Goal: Task Accomplishment & Management: Manage account settings

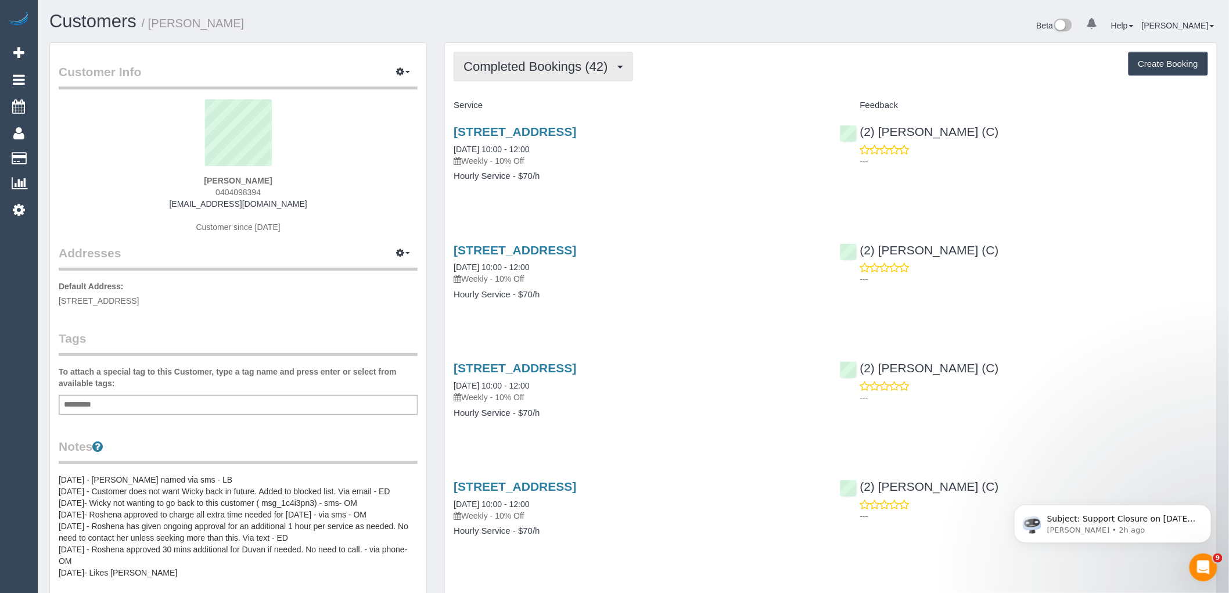
click at [553, 68] on span "Completed Bookings (42)" at bounding box center [538, 66] width 150 height 15
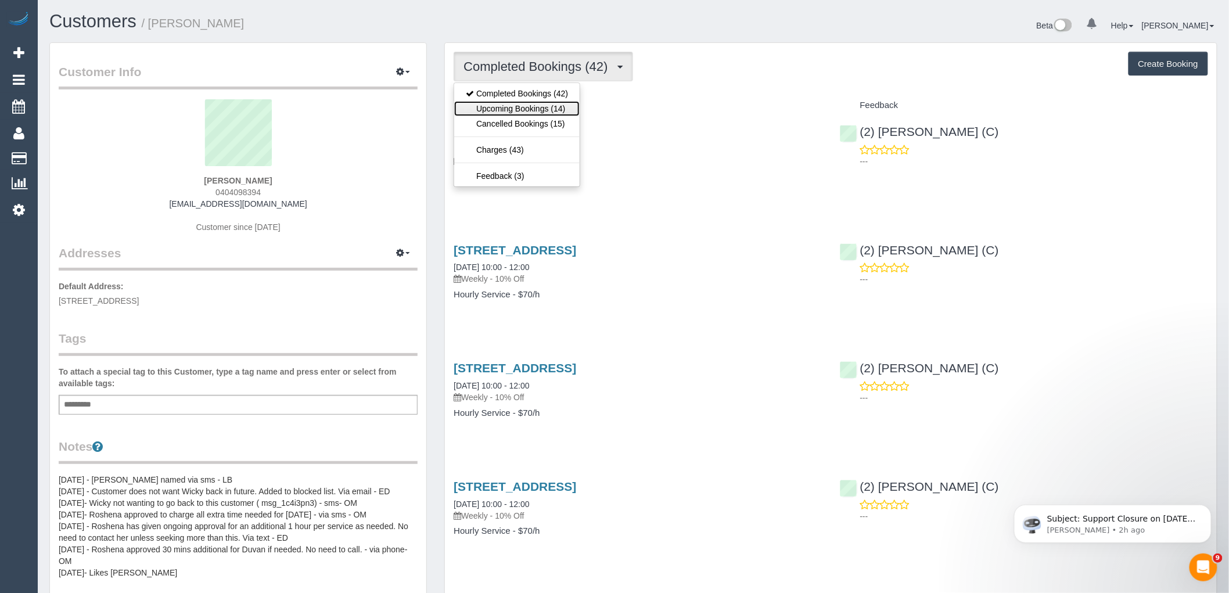
click at [552, 105] on link "Upcoming Bookings (14)" at bounding box center [516, 108] width 125 height 15
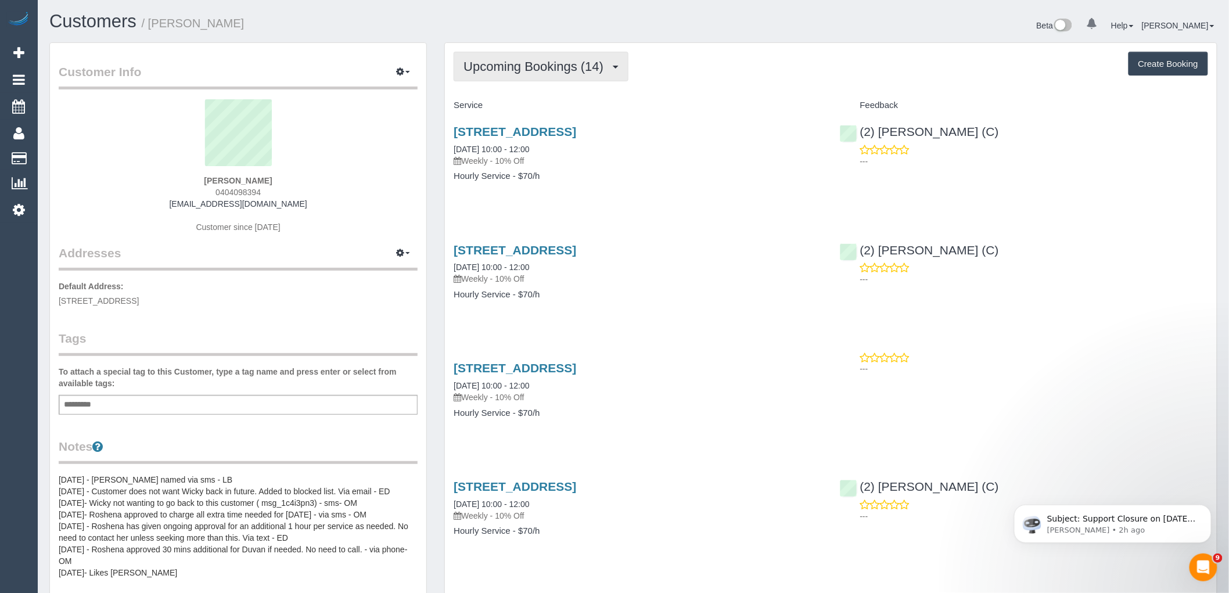
click at [581, 56] on button "Upcoming Bookings (14)" at bounding box center [541, 67] width 175 height 30
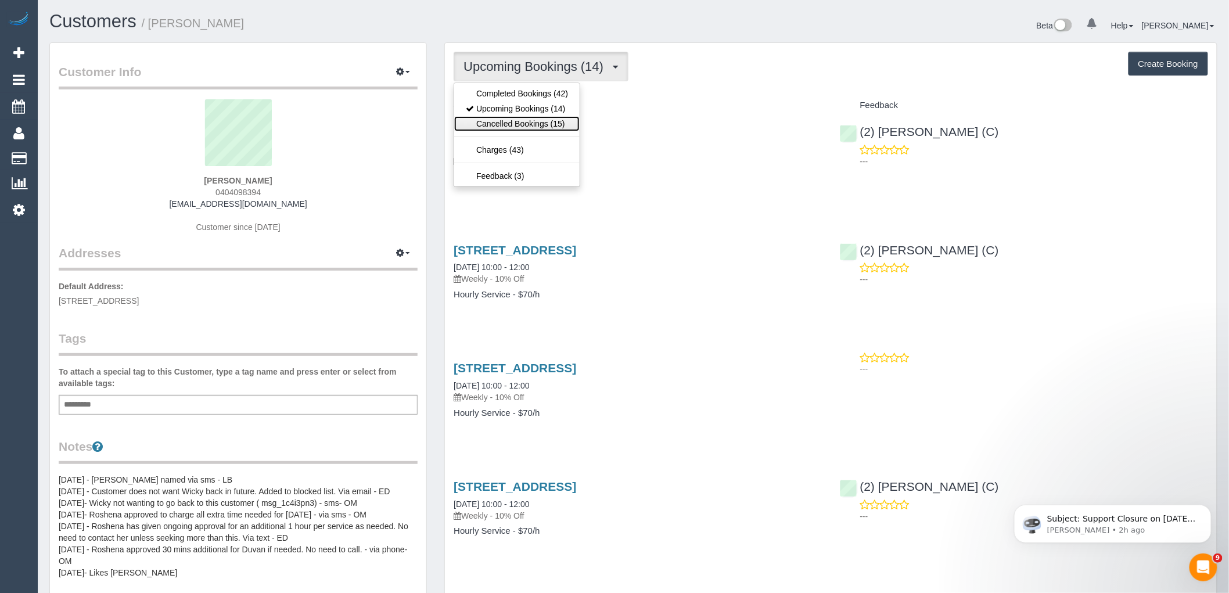
click at [572, 118] on link "Cancelled Bookings (15)" at bounding box center [516, 123] width 125 height 15
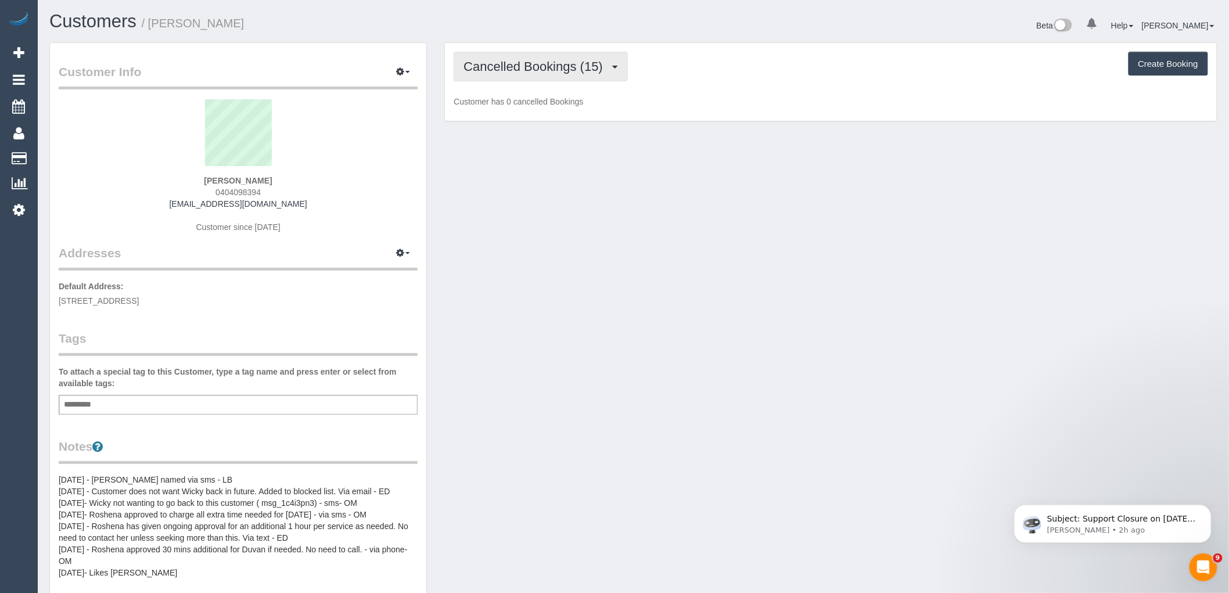
click at [566, 62] on span "Cancelled Bookings (15)" at bounding box center [535, 66] width 145 height 15
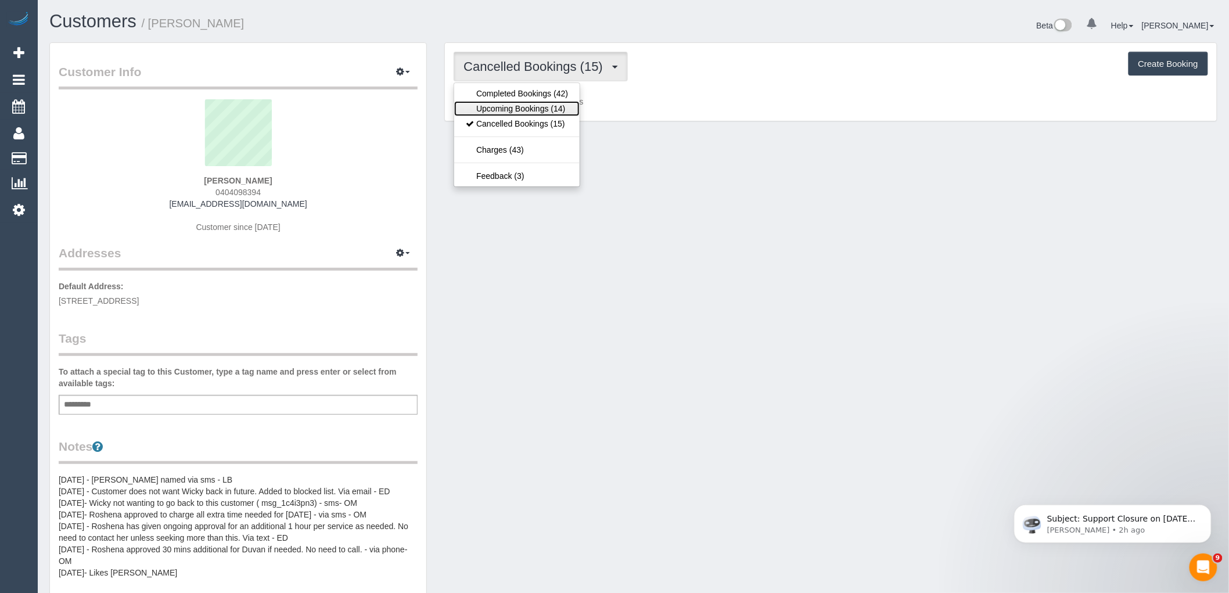
click at [562, 106] on link "Upcoming Bookings (14)" at bounding box center [516, 108] width 125 height 15
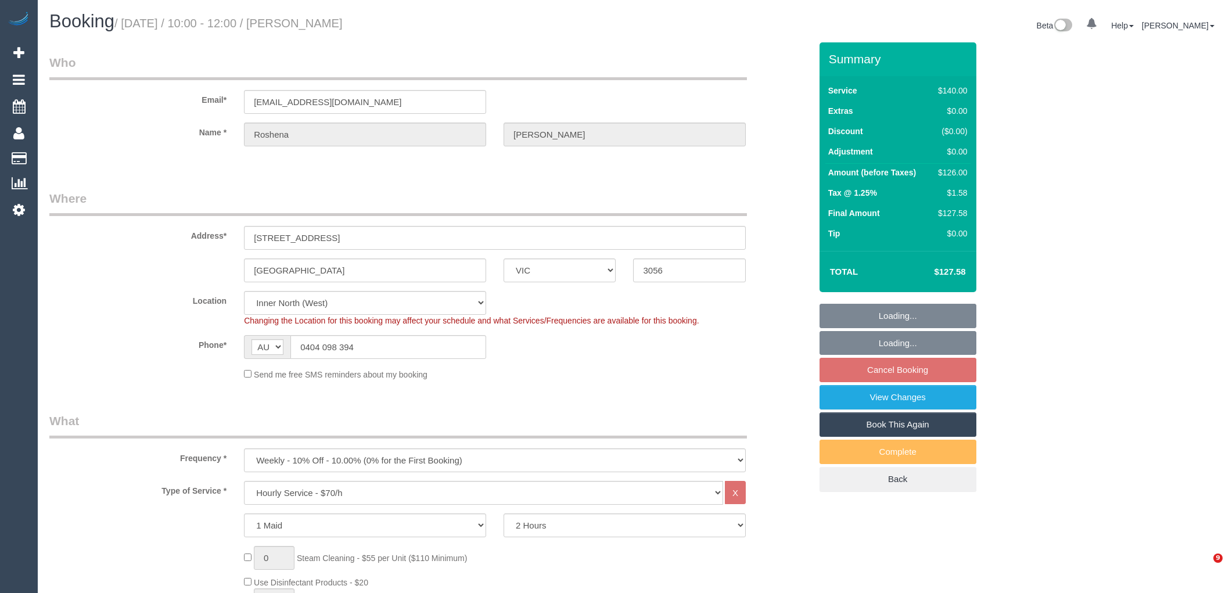
select select "VIC"
select select "string:stripe-pm_1Ppp0E2GScqysDRVBBavjkkp"
select select "object:699"
select select "number:27"
select select "number:14"
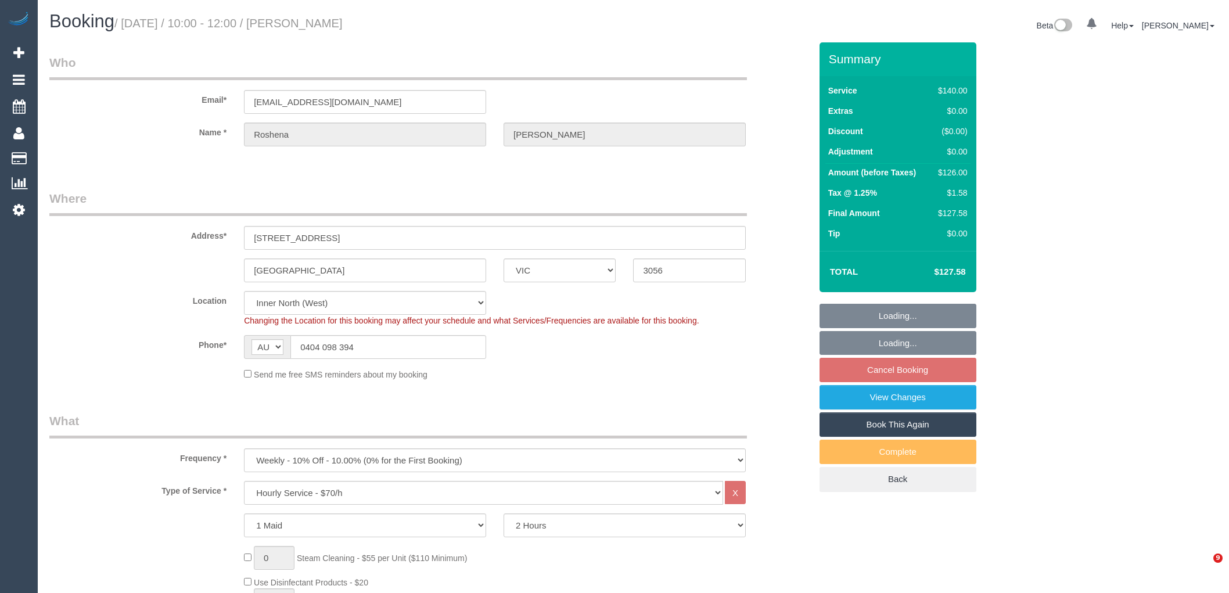
select select "number:19"
select select "number:22"
select select "number:35"
select select "number:11"
select select "spot1"
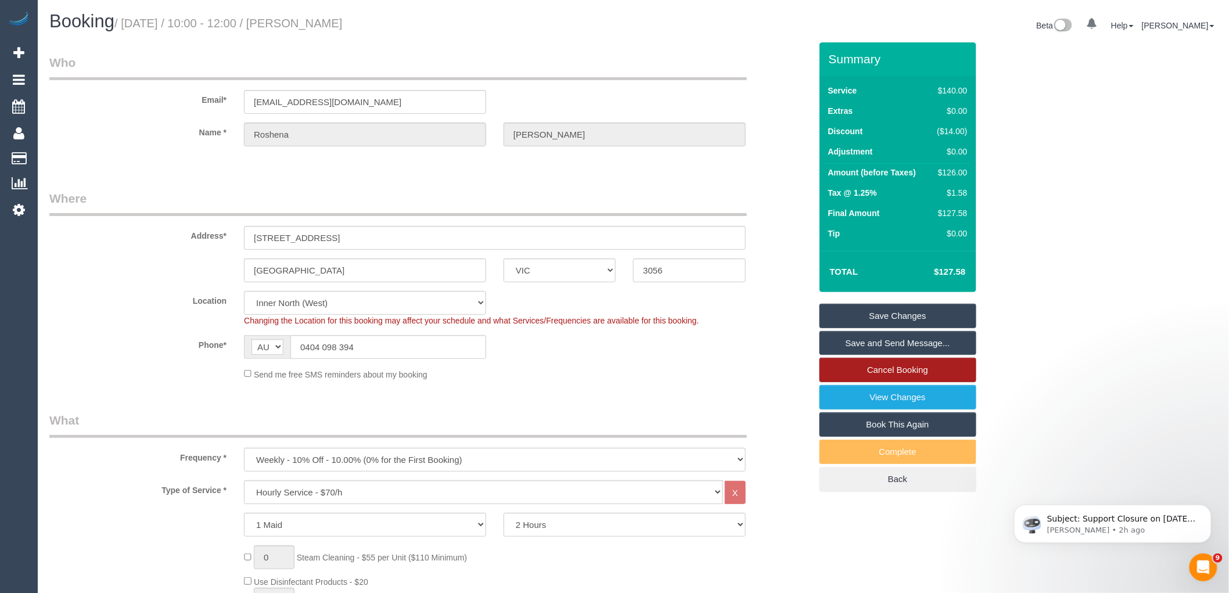
click at [949, 360] on link "Cancel Booking" at bounding box center [897, 370] width 157 height 24
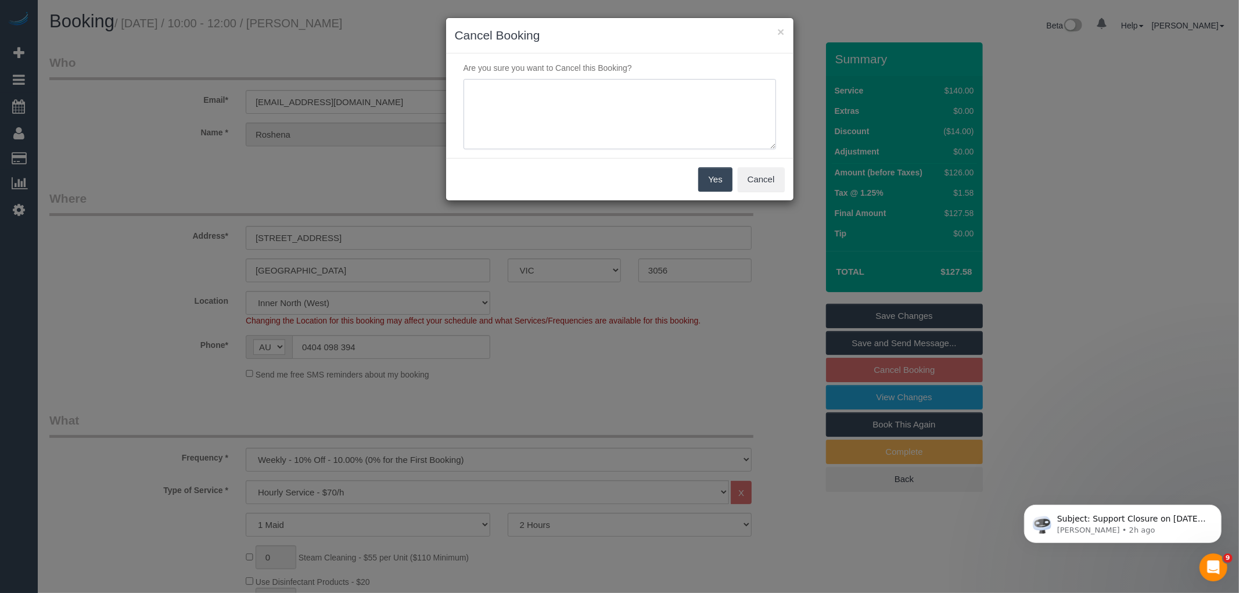
click at [652, 112] on textarea at bounding box center [619, 114] width 312 height 71
click at [501, 85] on textarea at bounding box center [619, 114] width 312 height 71
type textarea "Service not needed via email VC"
click at [726, 180] on button "Yes" at bounding box center [715, 179] width 34 height 24
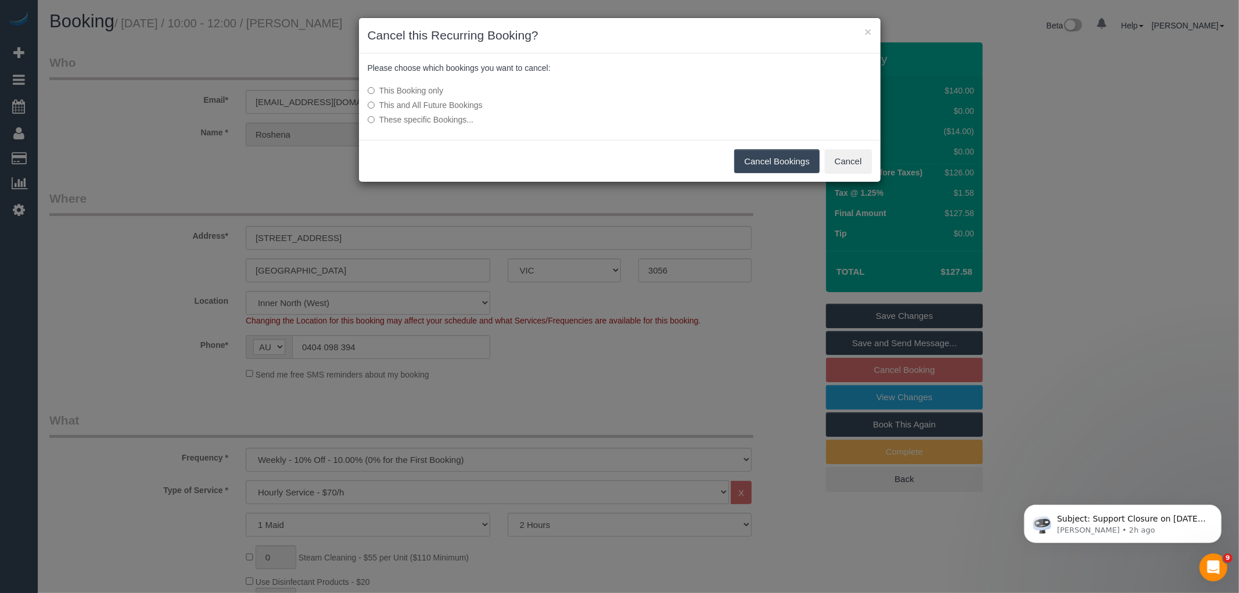
click at [808, 160] on button "Cancel Bookings" at bounding box center [776, 161] width 85 height 24
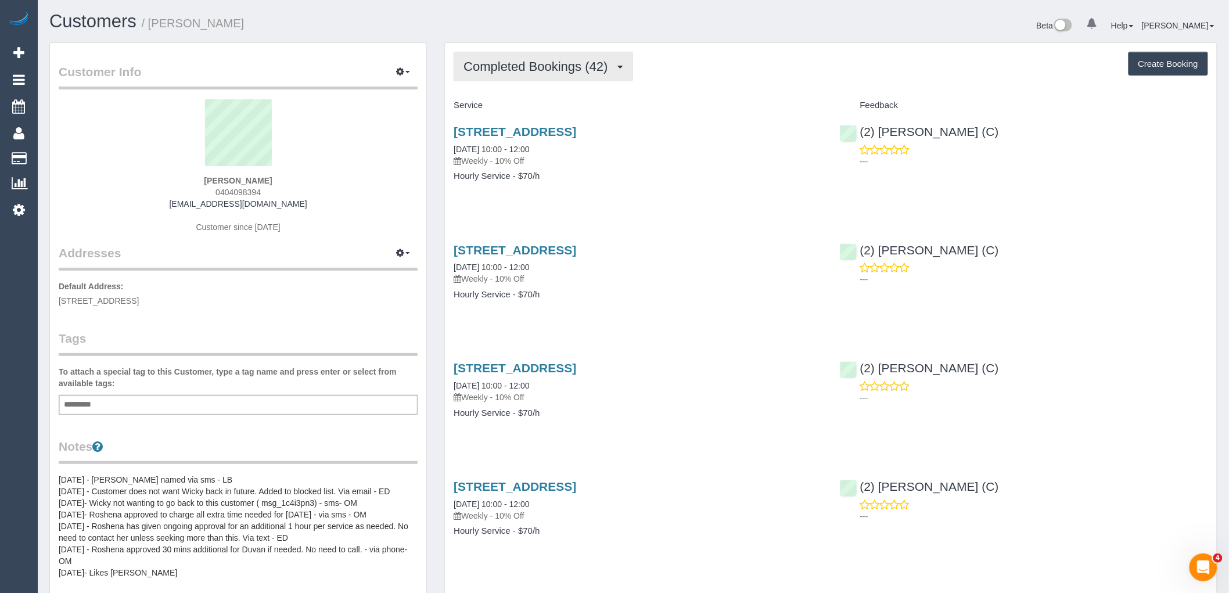
click at [527, 69] on span "Completed Bookings (42)" at bounding box center [538, 66] width 150 height 15
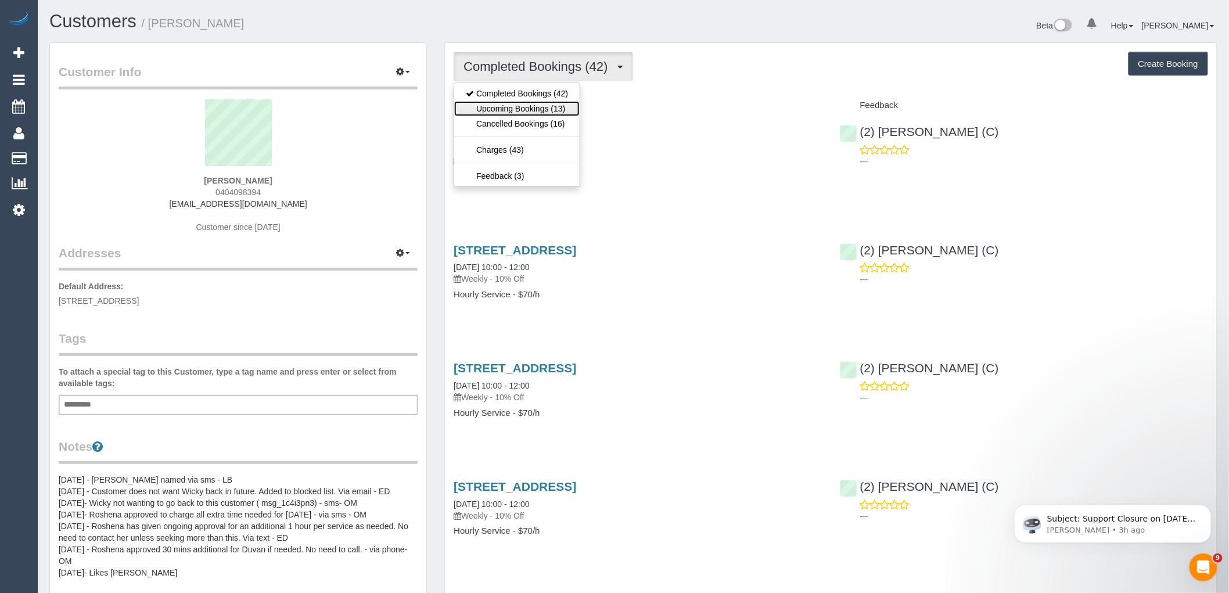
click at [533, 108] on link "Upcoming Bookings (13)" at bounding box center [516, 108] width 125 height 15
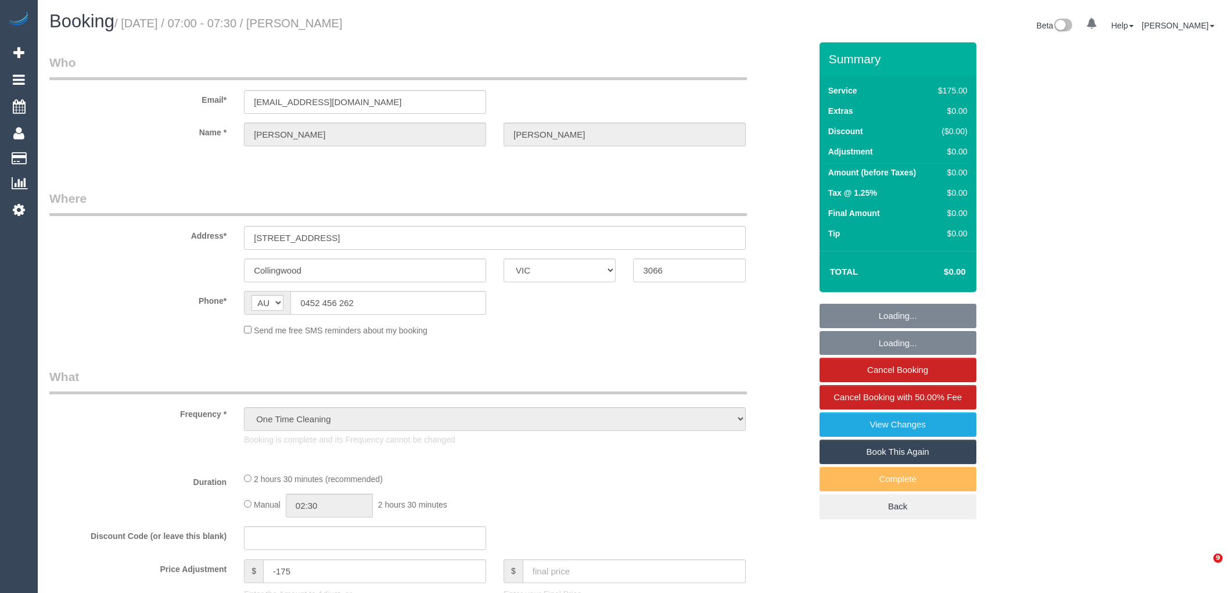
select select "VIC"
select select "string:stripe-pm_1RvpIv2GScqysDRVHrd82KGu"
select select "150"
select select "number:27"
select select "number:14"
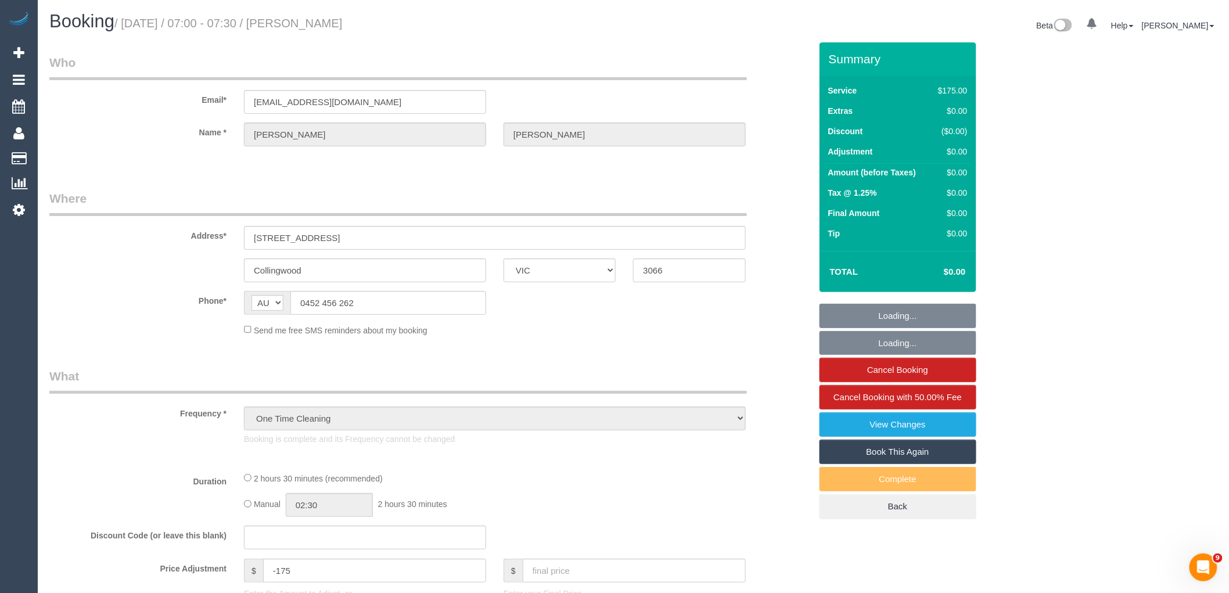
select select "number:19"
select select "number:25"
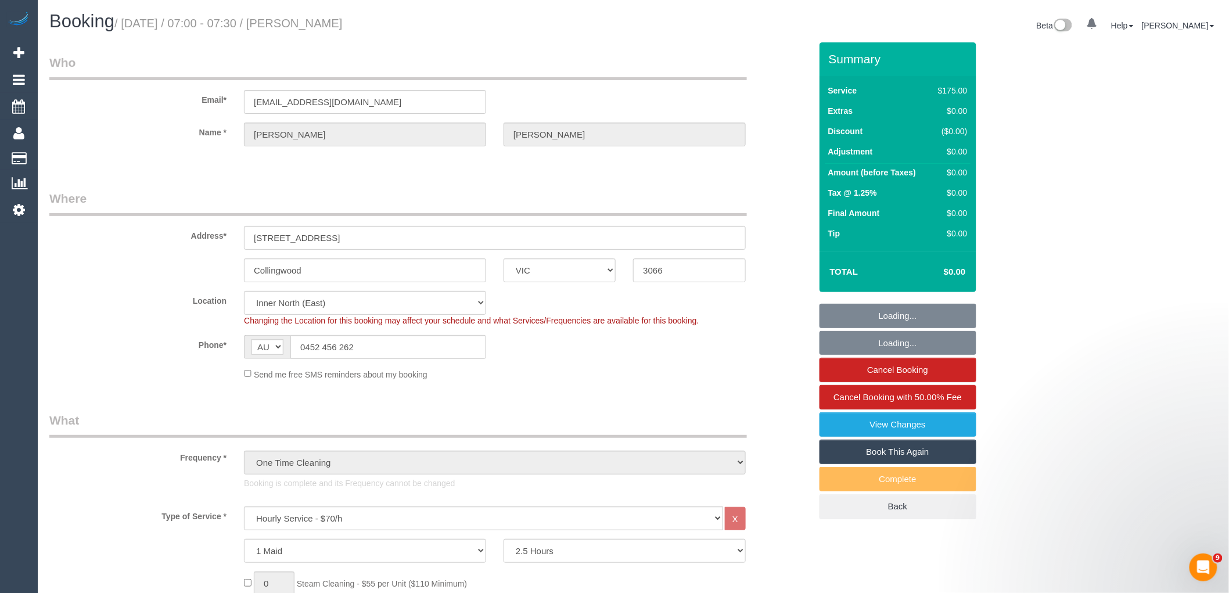
select select "object:870"
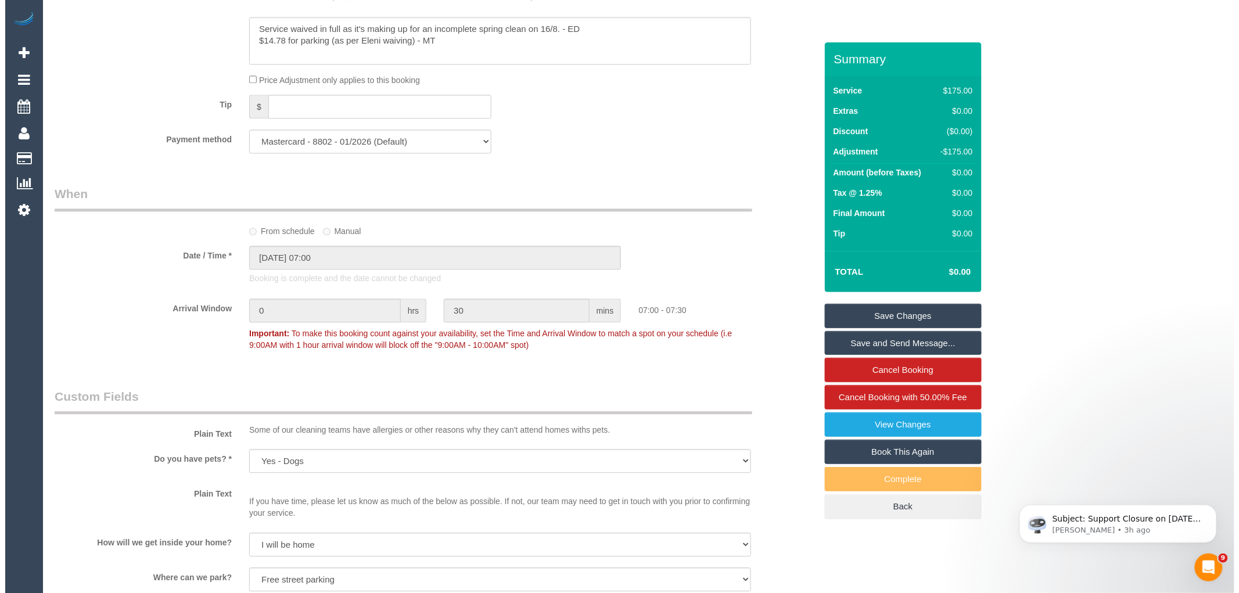
scroll to position [1355, 0]
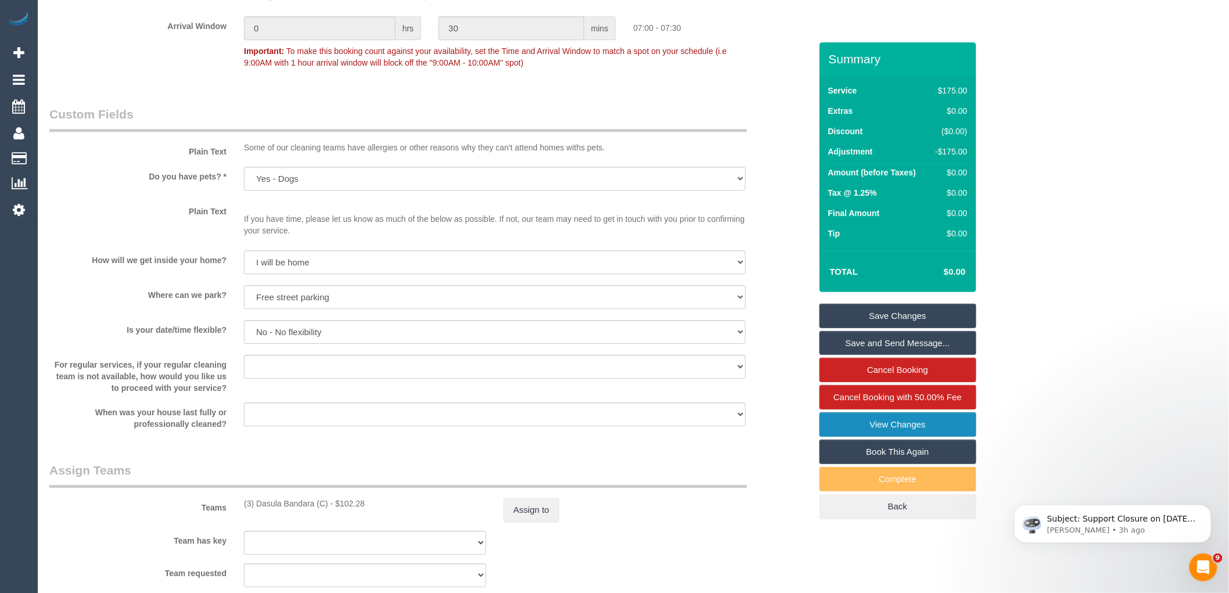
click at [907, 427] on link "View Changes" at bounding box center [897, 424] width 157 height 24
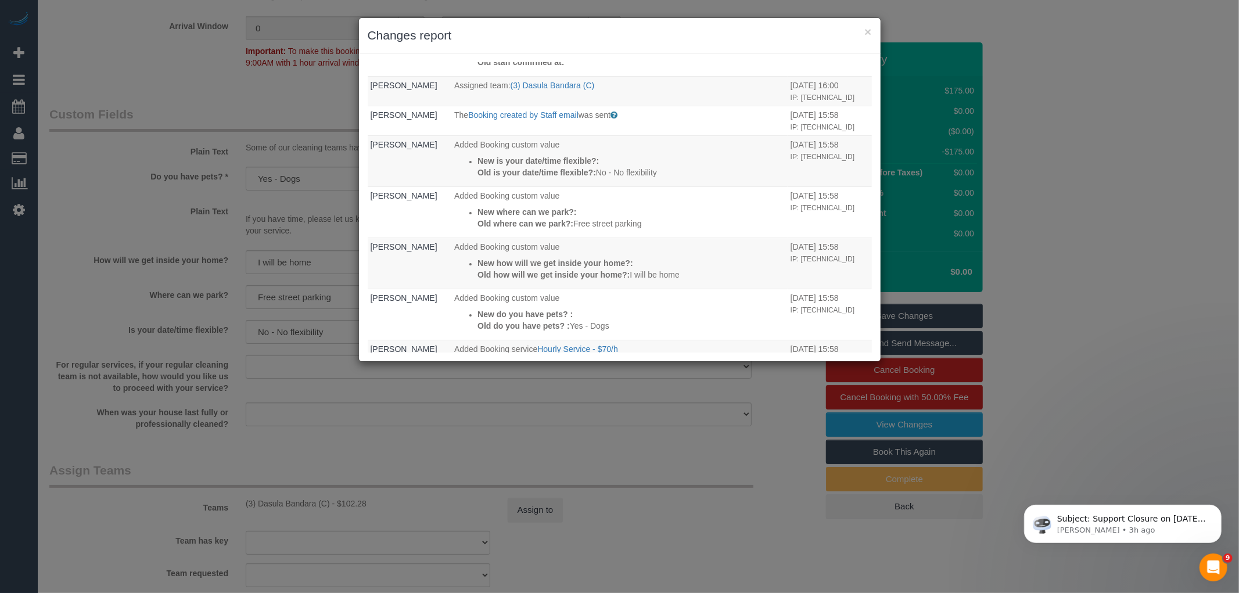
scroll to position [451, 0]
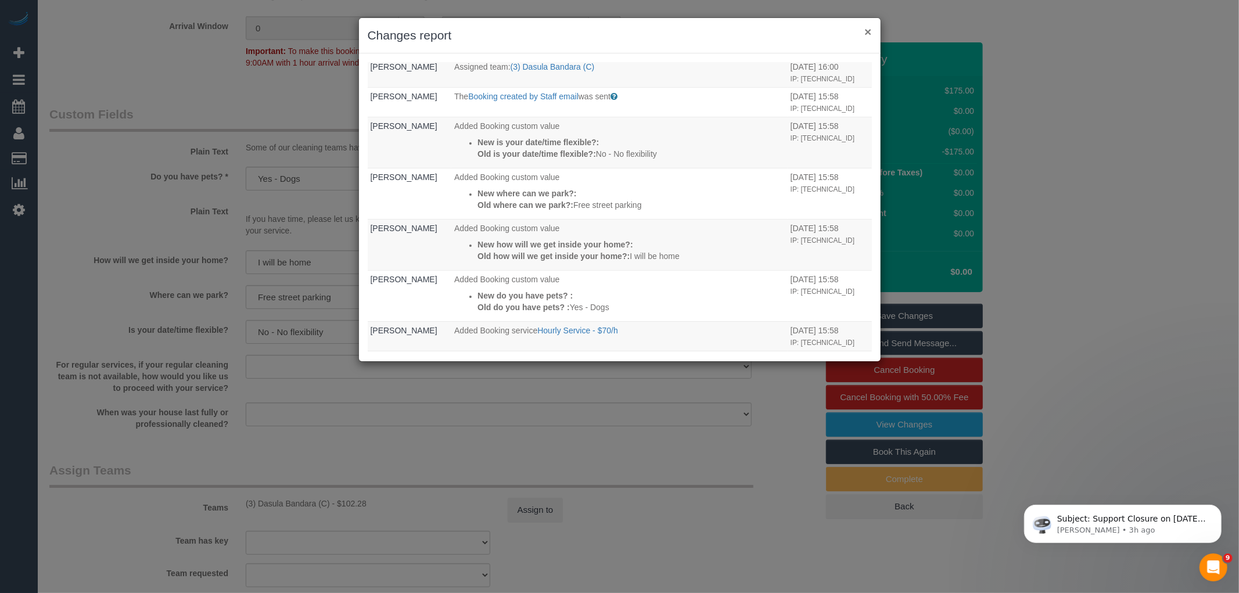
click at [867, 30] on button "×" at bounding box center [867, 32] width 7 height 12
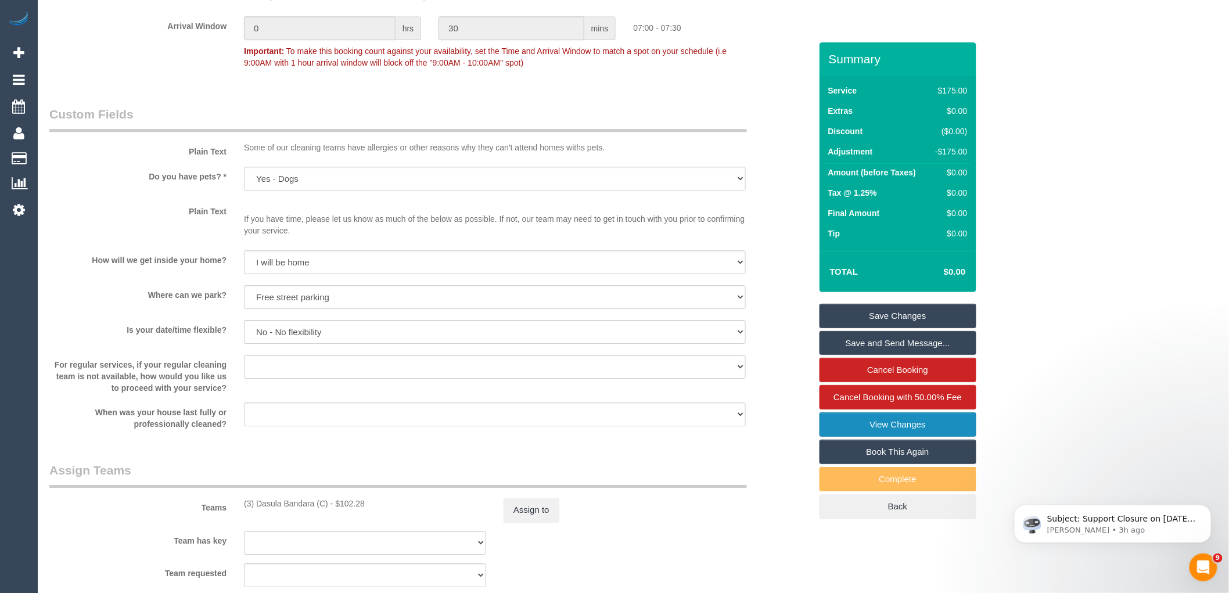
click at [937, 437] on link "View Changes" at bounding box center [897, 424] width 157 height 24
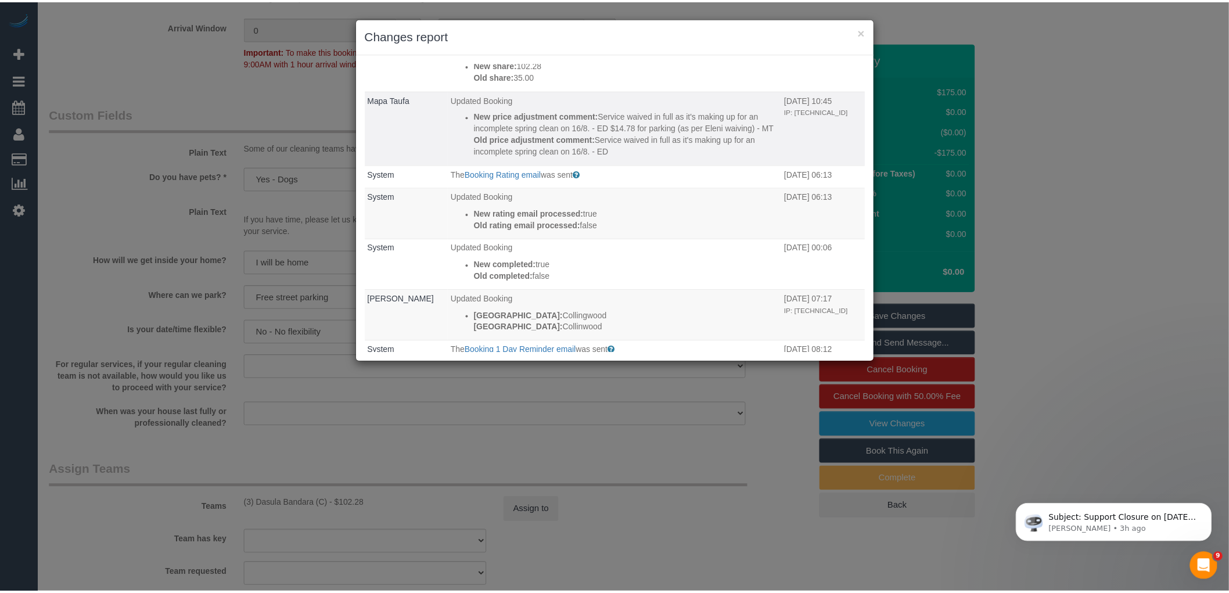
scroll to position [0, 0]
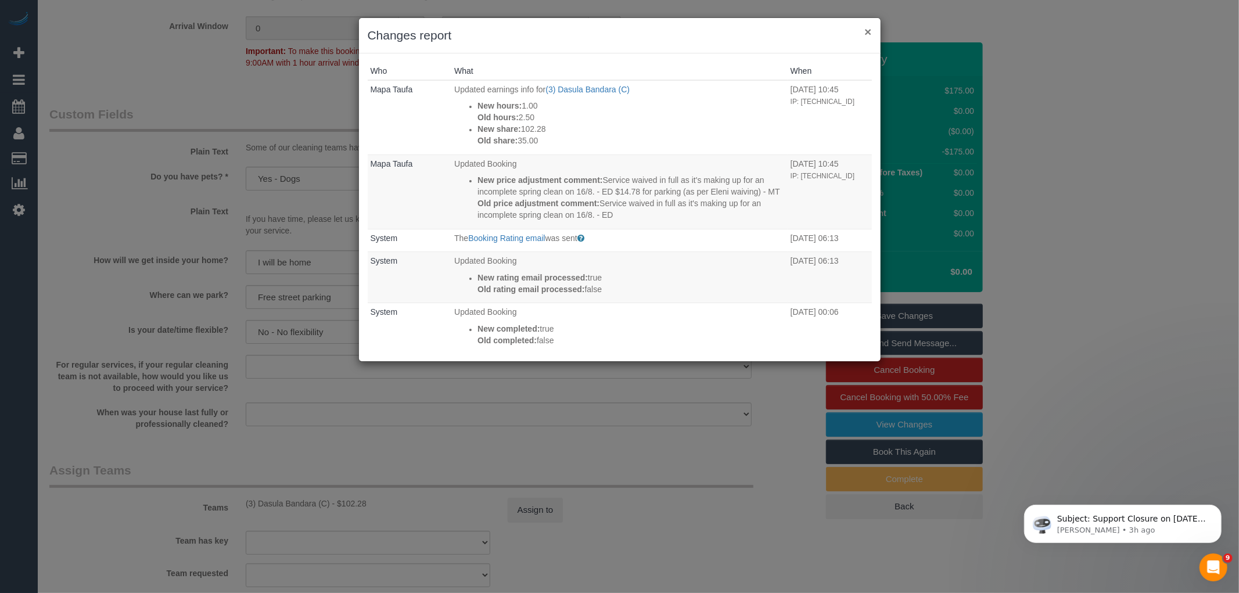
click at [864, 29] on button "×" at bounding box center [867, 32] width 7 height 12
